Goal: Complete application form

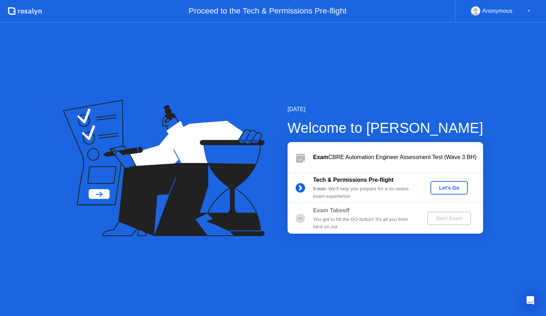
click at [449, 189] on div "Let's Go" at bounding box center [449, 188] width 32 height 6
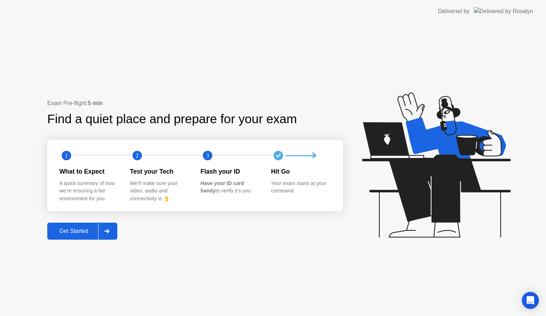
click at [77, 234] on div "Get Started" at bounding box center [73, 231] width 49 height 6
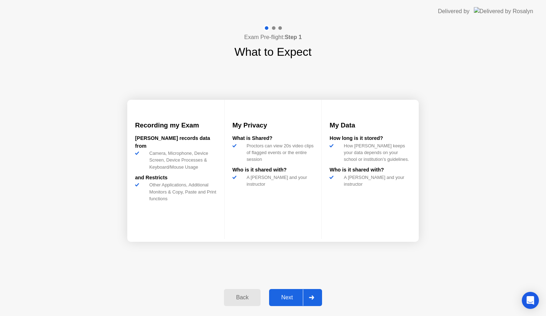
click at [277, 301] on div "Next" at bounding box center [287, 298] width 32 height 6
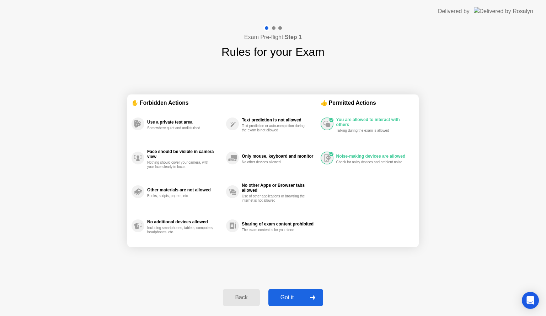
click at [277, 301] on div "Got it" at bounding box center [287, 298] width 33 height 6
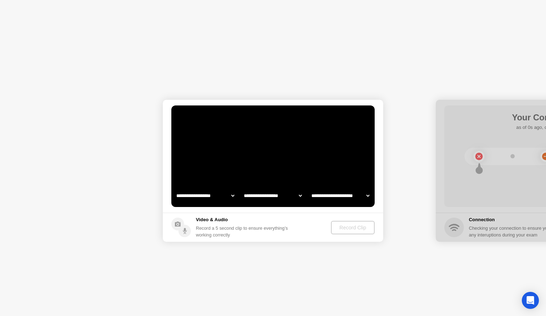
select select "**********"
select select "*******"
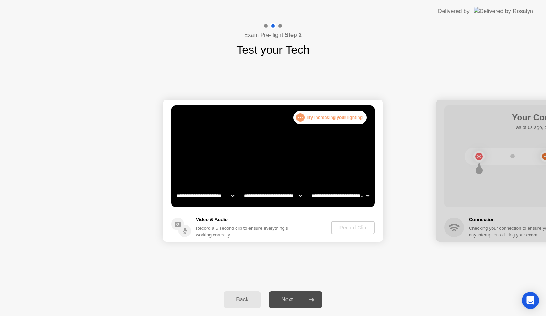
click at [277, 301] on div "Next" at bounding box center [287, 300] width 32 height 6
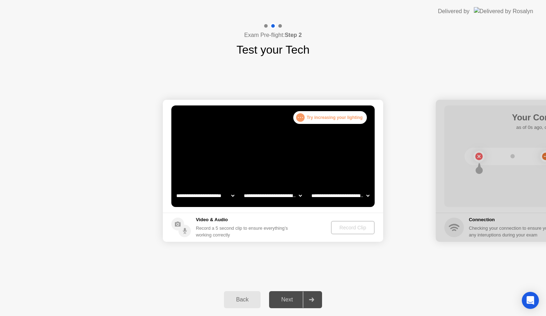
click at [316, 298] on div at bounding box center [311, 300] width 17 height 16
click at [327, 117] on div ". . . Try increasing your lighting" at bounding box center [330, 117] width 74 height 13
click at [349, 228] on div "Record Clip" at bounding box center [353, 228] width 38 height 6
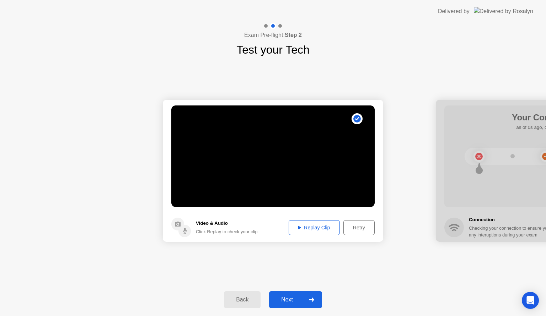
click at [313, 227] on div "Replay Clip" at bounding box center [314, 228] width 46 height 6
click at [291, 300] on div "Next" at bounding box center [287, 300] width 32 height 6
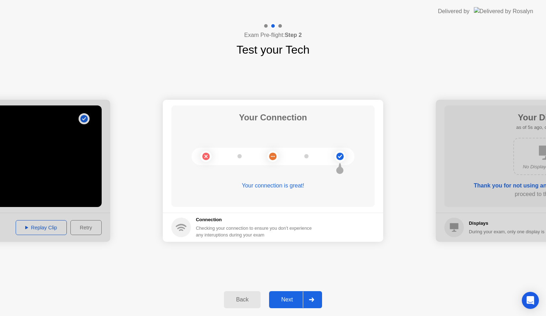
click at [293, 300] on div "Next" at bounding box center [287, 300] width 32 height 6
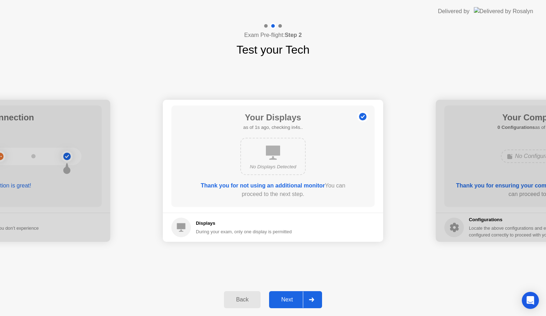
click at [293, 300] on div "Next" at bounding box center [287, 300] width 32 height 6
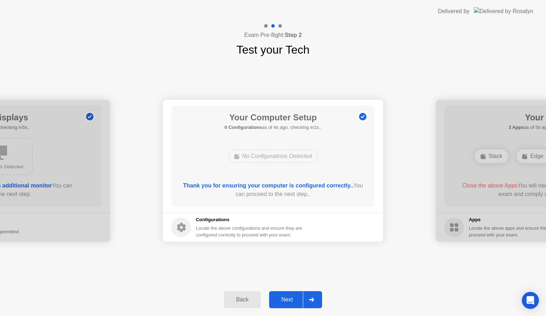
click at [293, 300] on div "Next" at bounding box center [287, 300] width 32 height 6
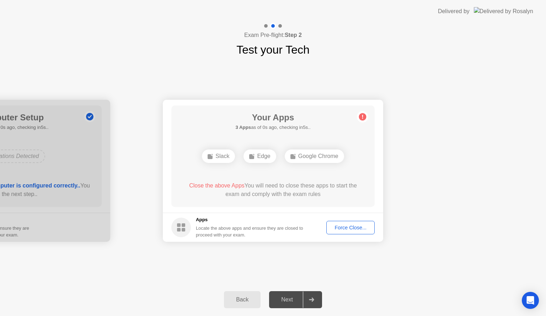
click at [345, 230] on div "Force Close..." at bounding box center [350, 228] width 43 height 6
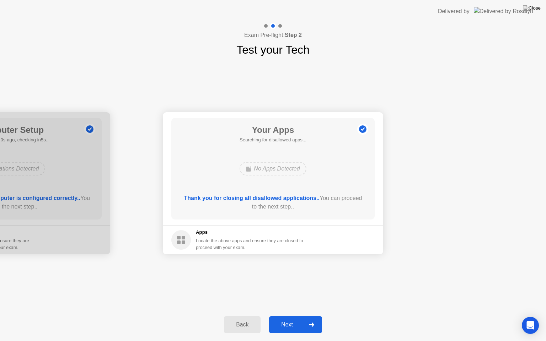
click at [285, 316] on div "Next" at bounding box center [287, 325] width 32 height 6
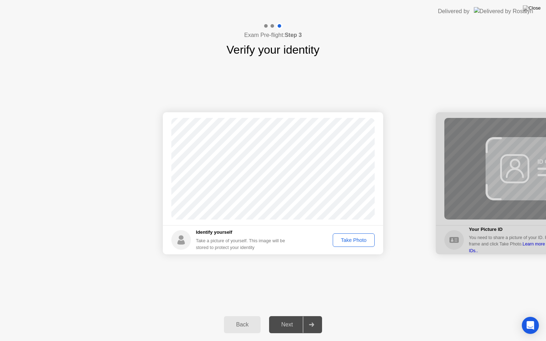
click at [356, 237] on div "Take Photo" at bounding box center [353, 240] width 37 height 6
click at [292, 316] on div "Next" at bounding box center [287, 325] width 32 height 6
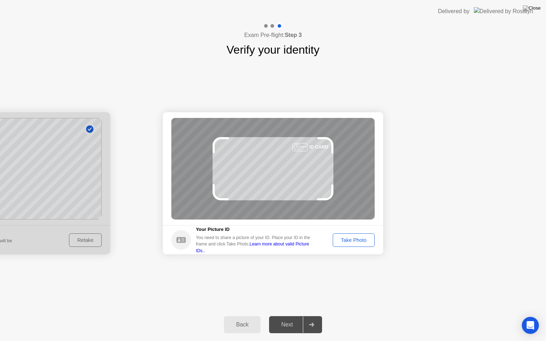
click at [292, 316] on div "Next" at bounding box center [287, 325] width 32 height 6
click at [345, 237] on div "Take Photo" at bounding box center [353, 240] width 37 height 6
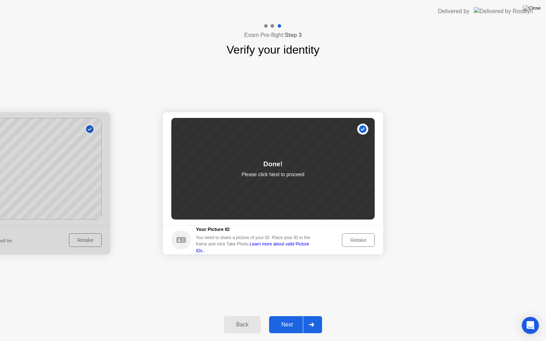
click at [286, 316] on div "Next" at bounding box center [287, 325] width 32 height 6
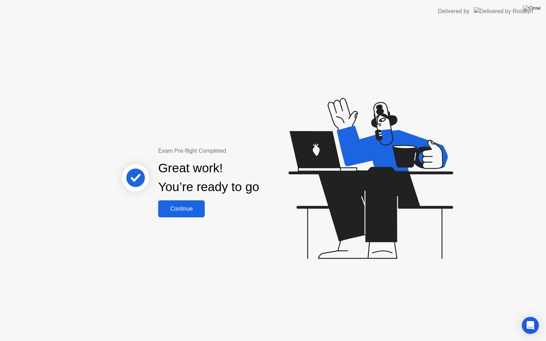
click at [183, 209] on div "Continue" at bounding box center [181, 209] width 42 height 6
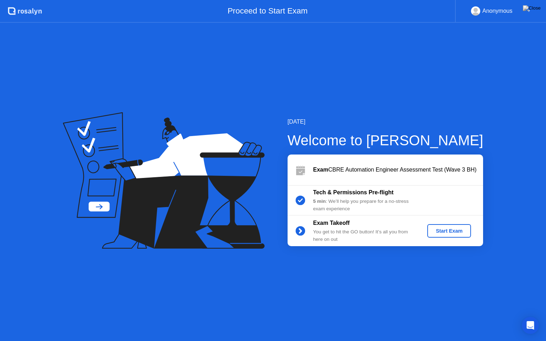
click at [444, 233] on div "Start Exam" at bounding box center [449, 231] width 38 height 6
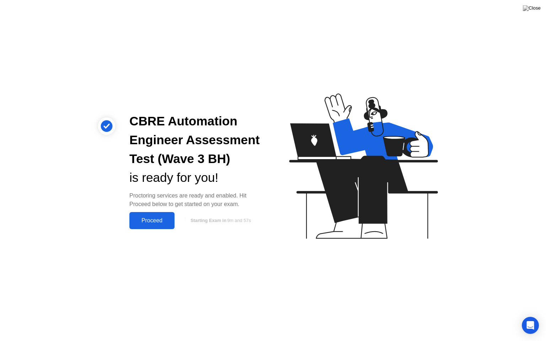
click at [149, 224] on div "Proceed" at bounding box center [152, 221] width 41 height 6
